Goal: Register for event/course

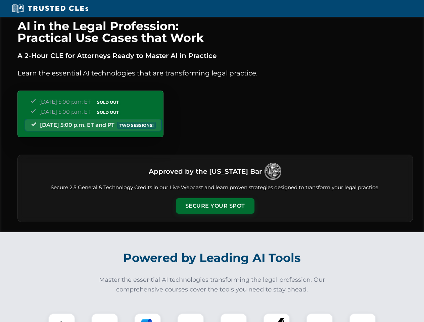
click at [215, 206] on button "Secure Your Spot" at bounding box center [215, 205] width 78 height 15
click at [62, 318] on img at bounding box center [61, 326] width 19 height 19
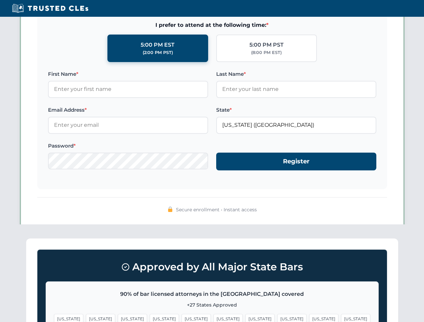
click at [245, 318] on span "[US_STATE]" at bounding box center [259, 319] width 29 height 10
click at [309, 318] on span "[US_STATE]" at bounding box center [323, 319] width 29 height 10
